Goal: Task Accomplishment & Management: Manage account settings

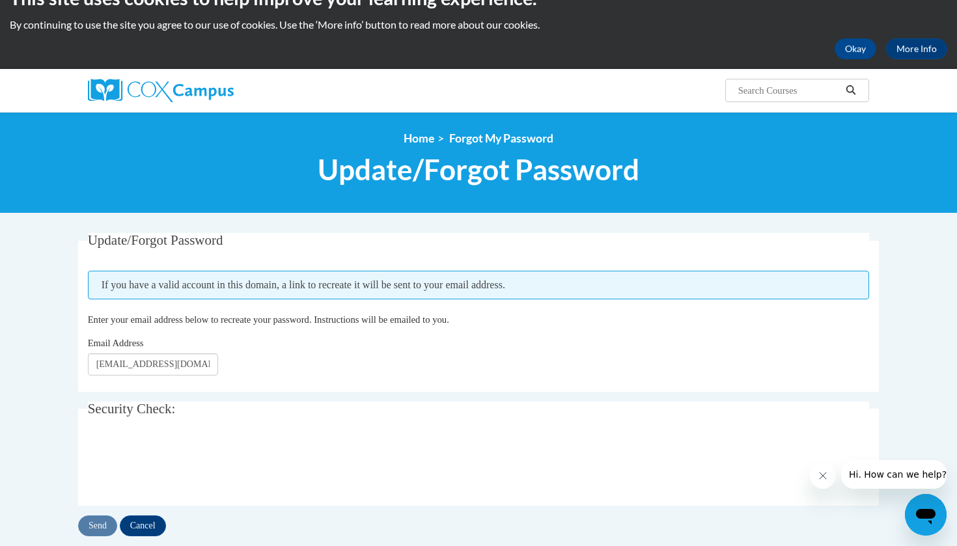
scroll to position [0, 24]
click at [101, 526] on input "Send" at bounding box center [97, 526] width 39 height 21
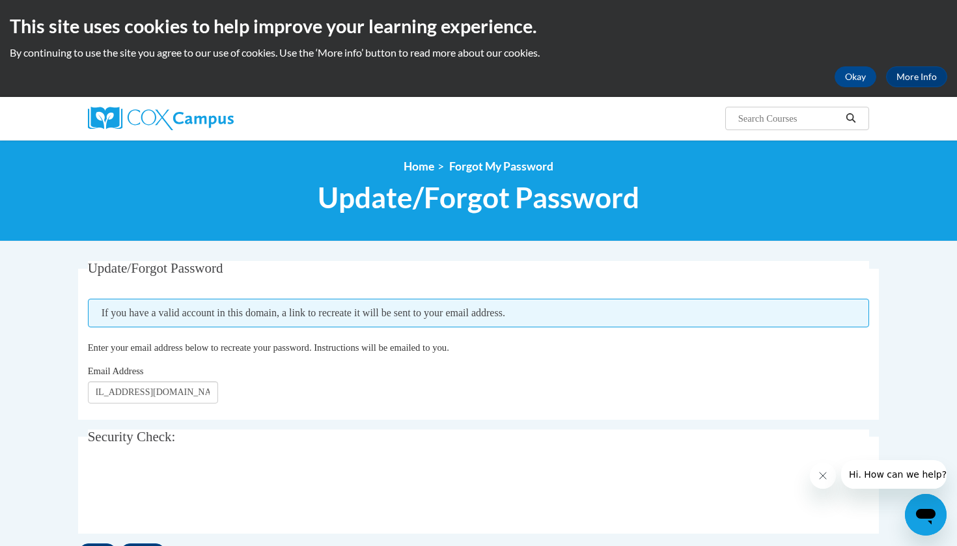
scroll to position [0, 0]
click at [864, 77] on button "Okay" at bounding box center [856, 76] width 42 height 21
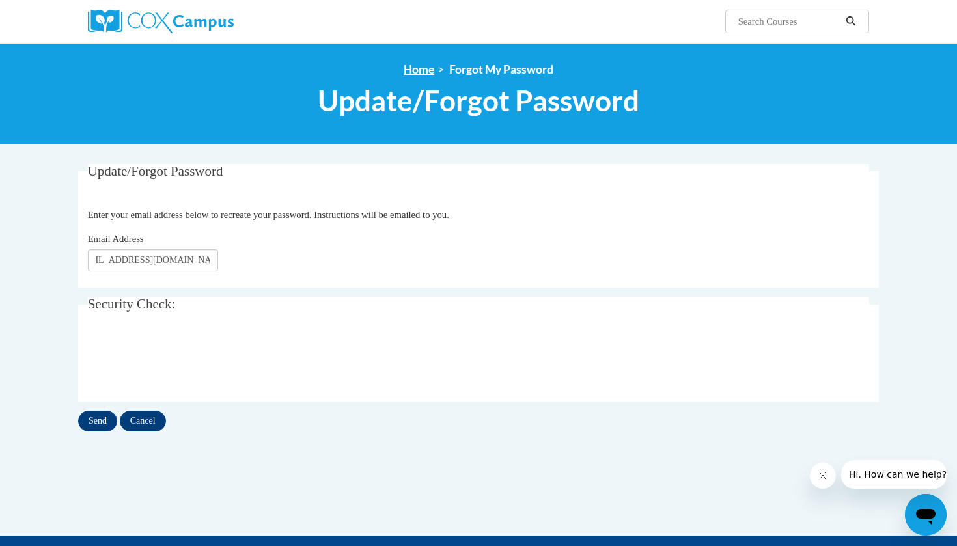
click at [416, 66] on link "Home" at bounding box center [419, 70] width 31 height 14
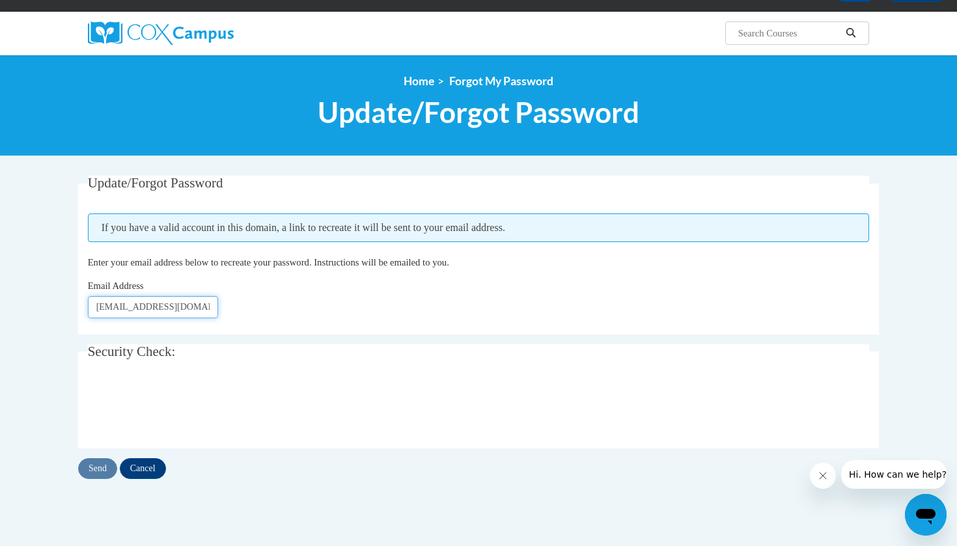
scroll to position [85, 0]
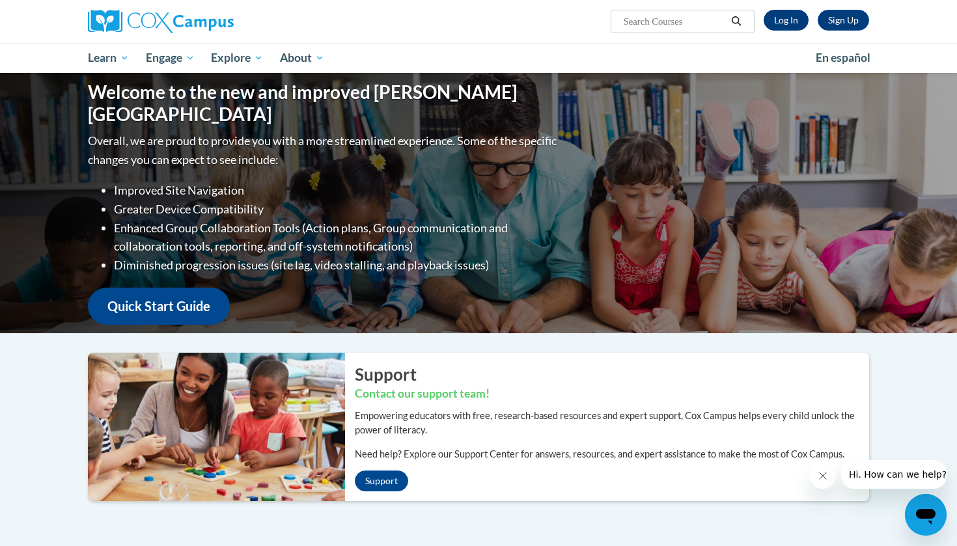
click at [778, 14] on link "Log In" at bounding box center [786, 20] width 45 height 21
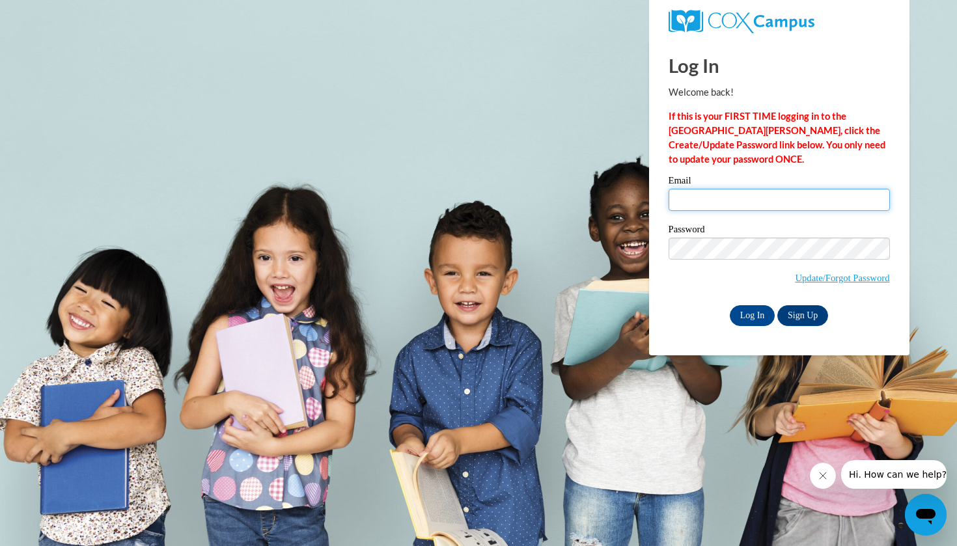
type input "[EMAIL_ADDRESS][DOMAIN_NAME]"
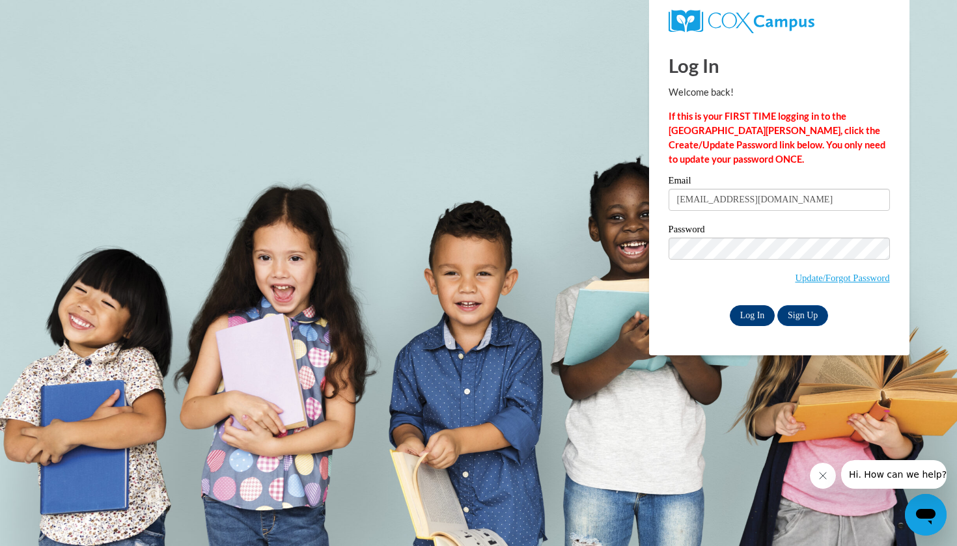
click at [748, 309] on input "Log In" at bounding box center [753, 315] width 46 height 21
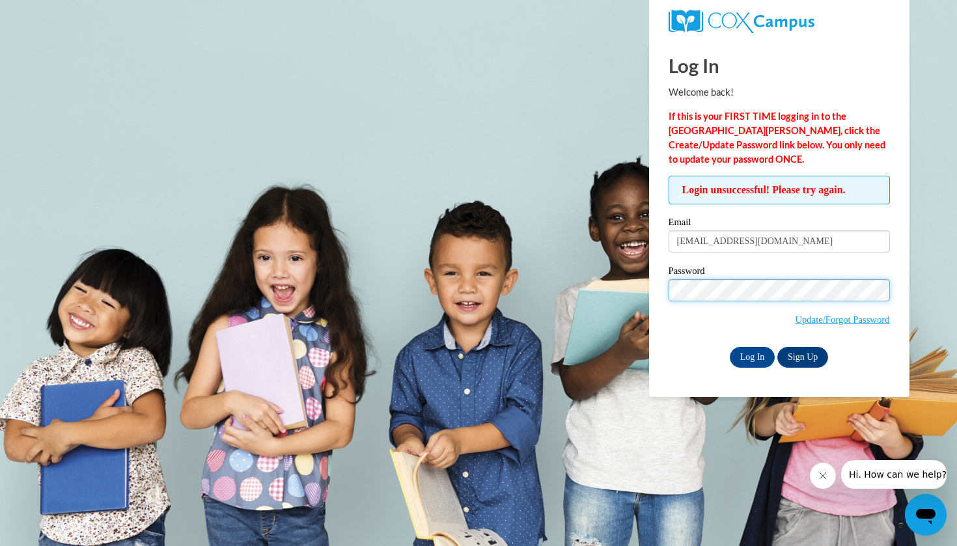
click at [752, 355] on input "Log In" at bounding box center [753, 357] width 46 height 21
click at [867, 139] on p "If this is your FIRST TIME logging in to the NEW Cox Campus, click the Create/U…" at bounding box center [779, 137] width 221 height 57
click at [846, 316] on link "Update/Forgot Password" at bounding box center [842, 320] width 94 height 10
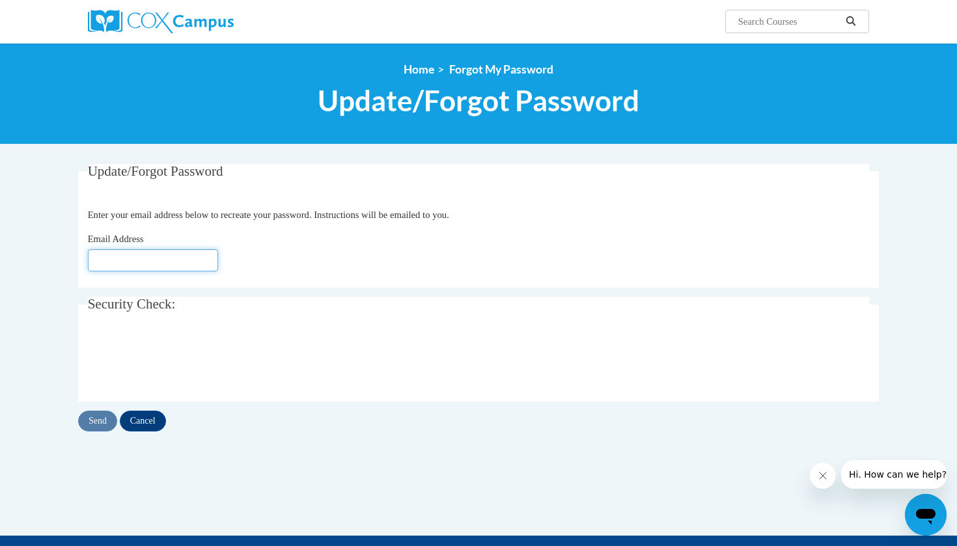
type input "[EMAIL_ADDRESS][DOMAIN_NAME]"
click at [99, 415] on input "Send" at bounding box center [97, 421] width 39 height 21
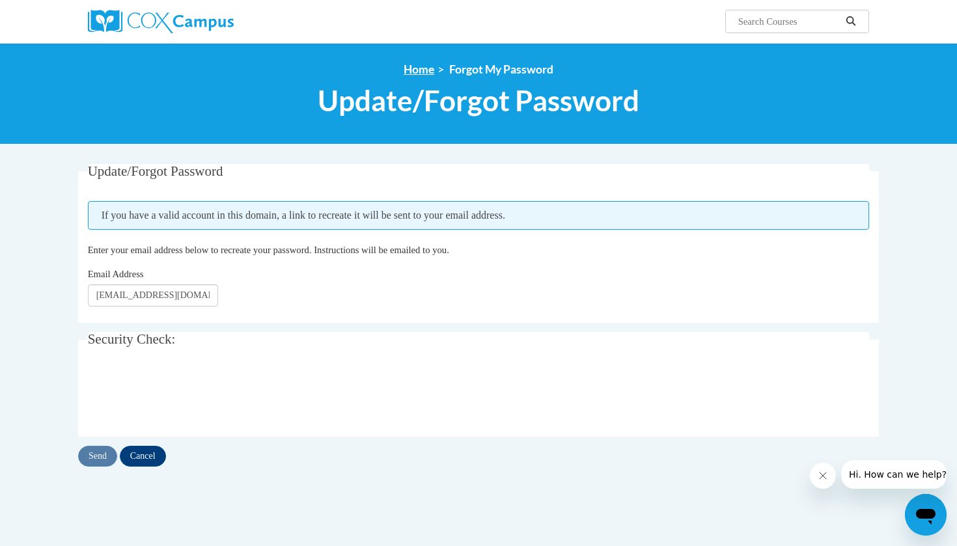
click at [418, 66] on link "Home" at bounding box center [419, 70] width 31 height 14
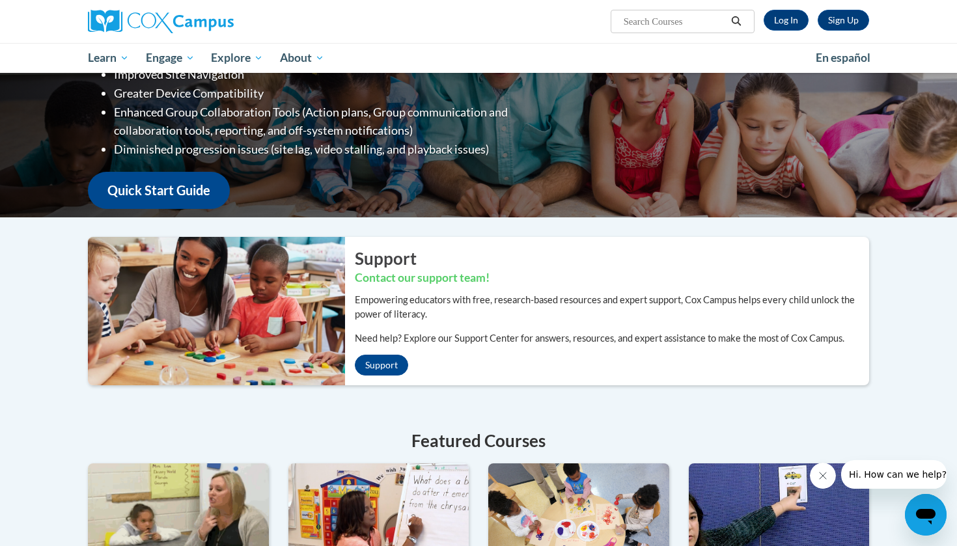
scroll to position [23, 0]
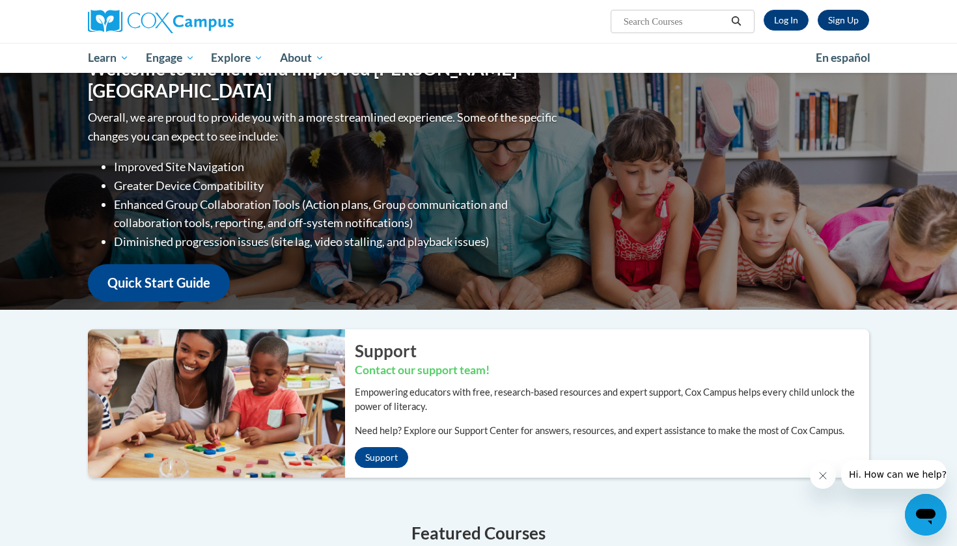
click at [841, 12] on link "Sign Up" at bounding box center [843, 20] width 51 height 21
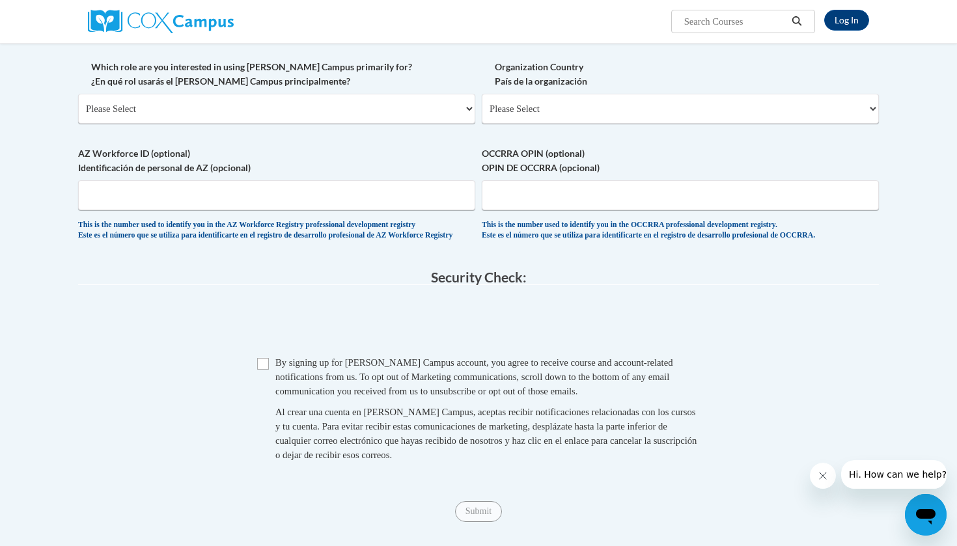
scroll to position [635, 0]
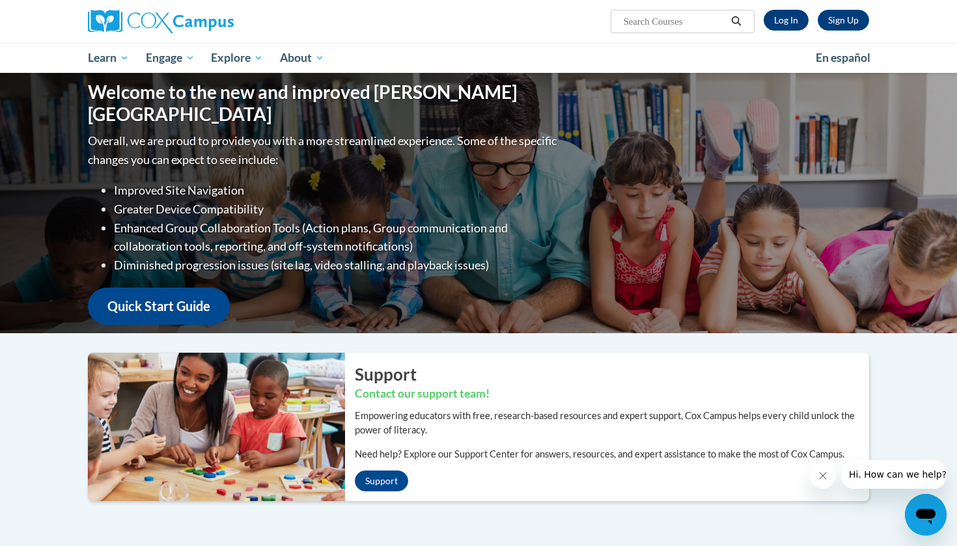
click at [782, 14] on link "Log In" at bounding box center [786, 20] width 45 height 21
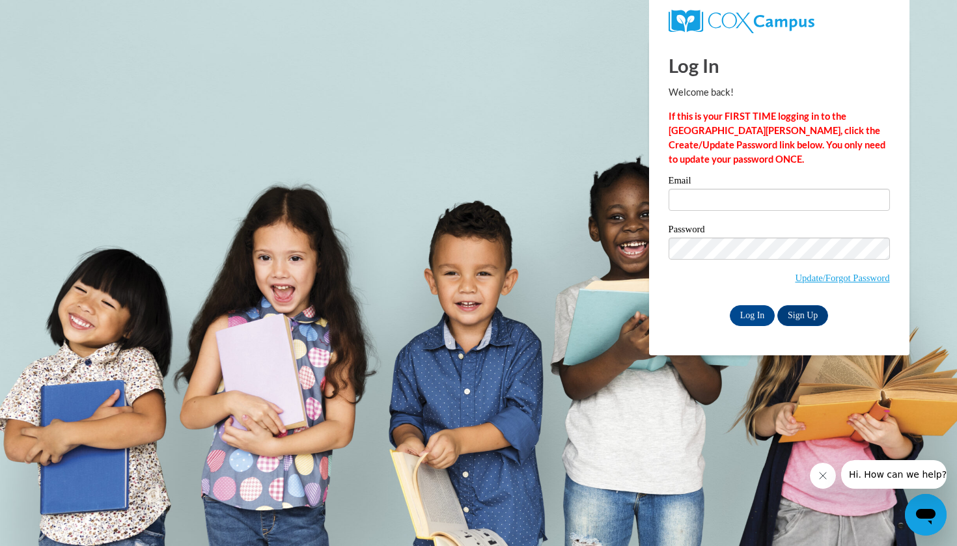
click at [719, 201] on input "Email" at bounding box center [779, 200] width 221 height 22
type input "[EMAIL_ADDRESS][DOMAIN_NAME]"
click at [740, 319] on input "Log In" at bounding box center [753, 315] width 46 height 21
